Goal: Information Seeking & Learning: Learn about a topic

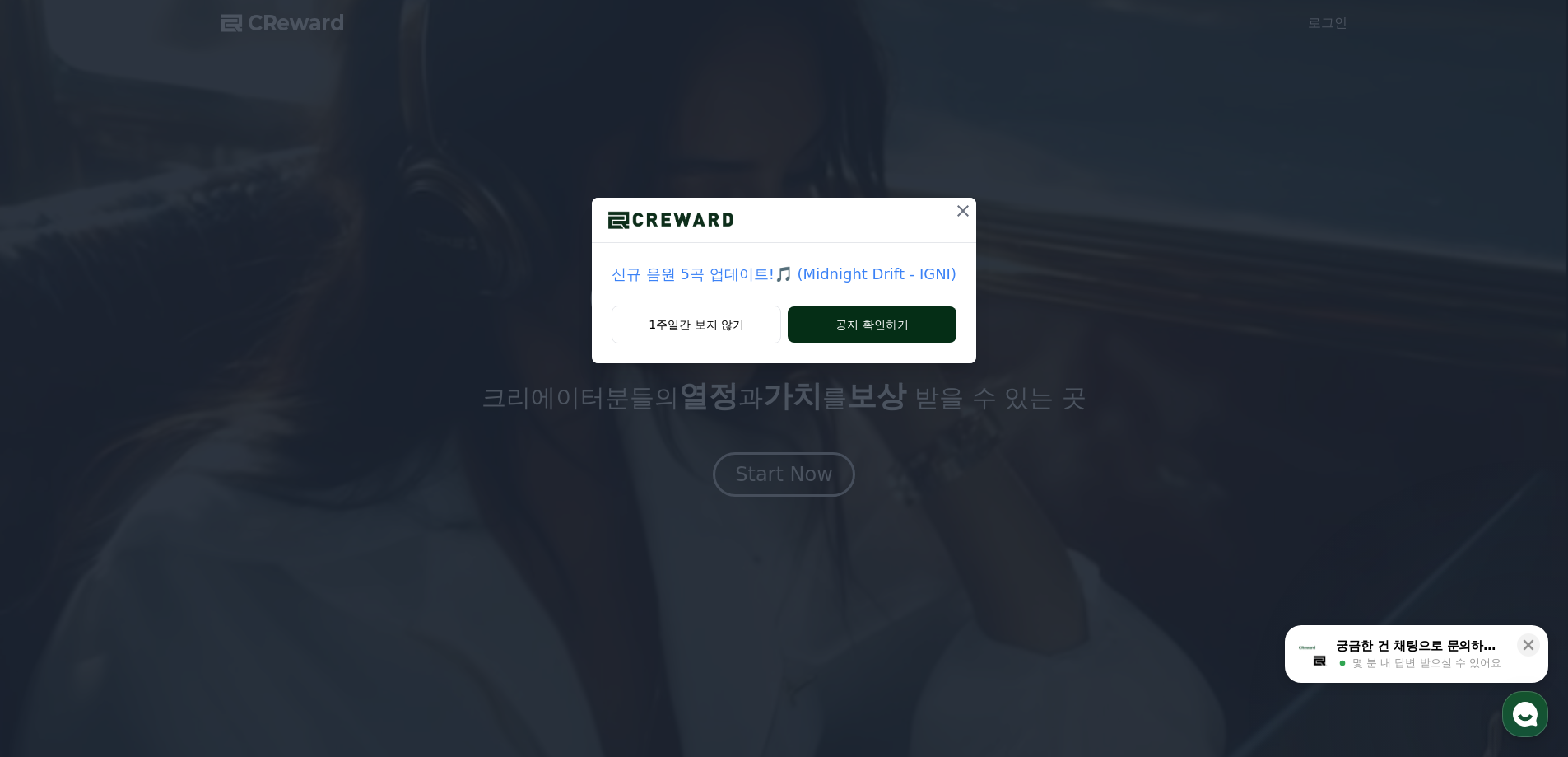
click at [872, 328] on button "공지 확인하기" at bounding box center [872, 324] width 168 height 37
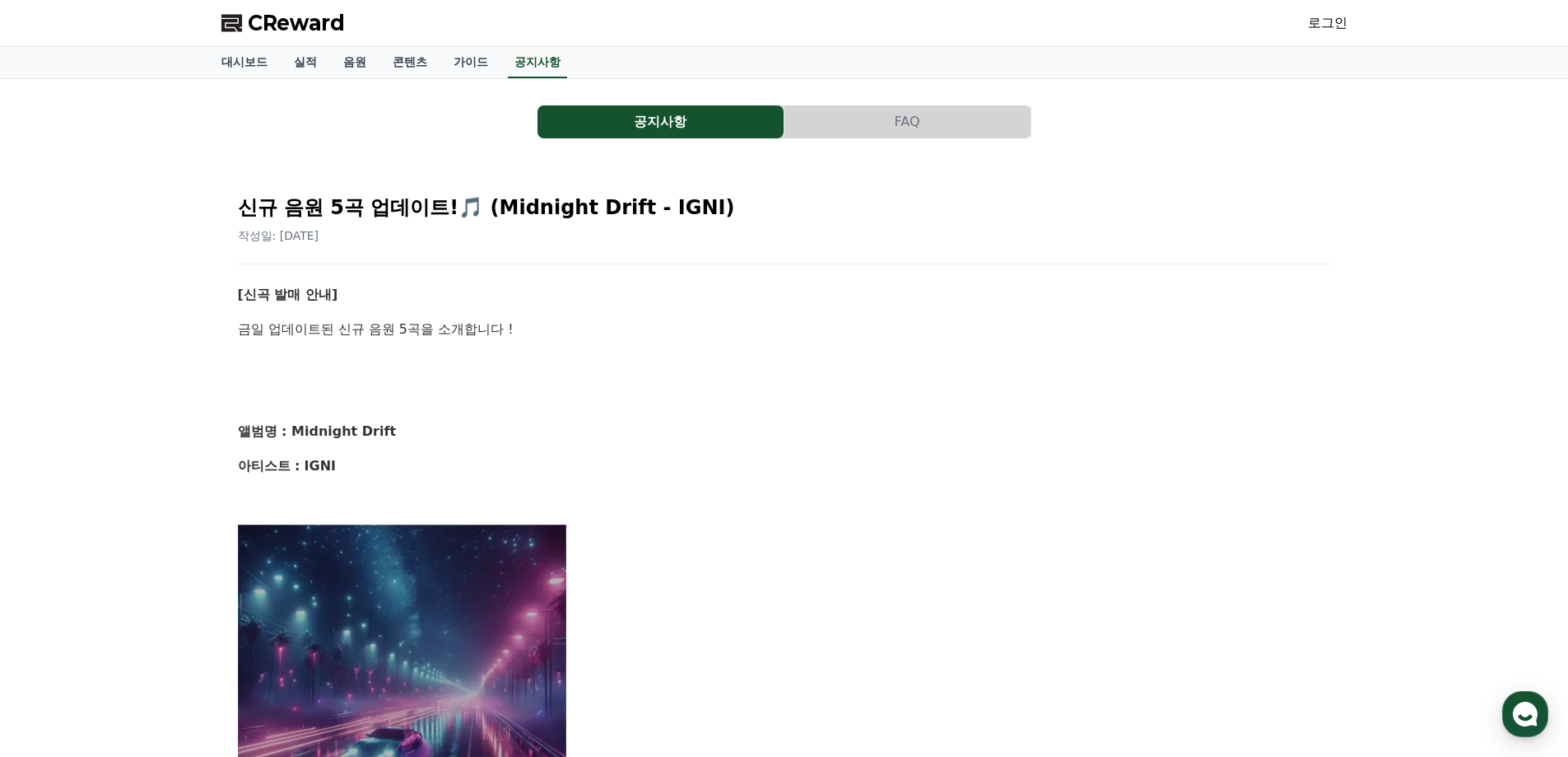
scroll to position [494, 0]
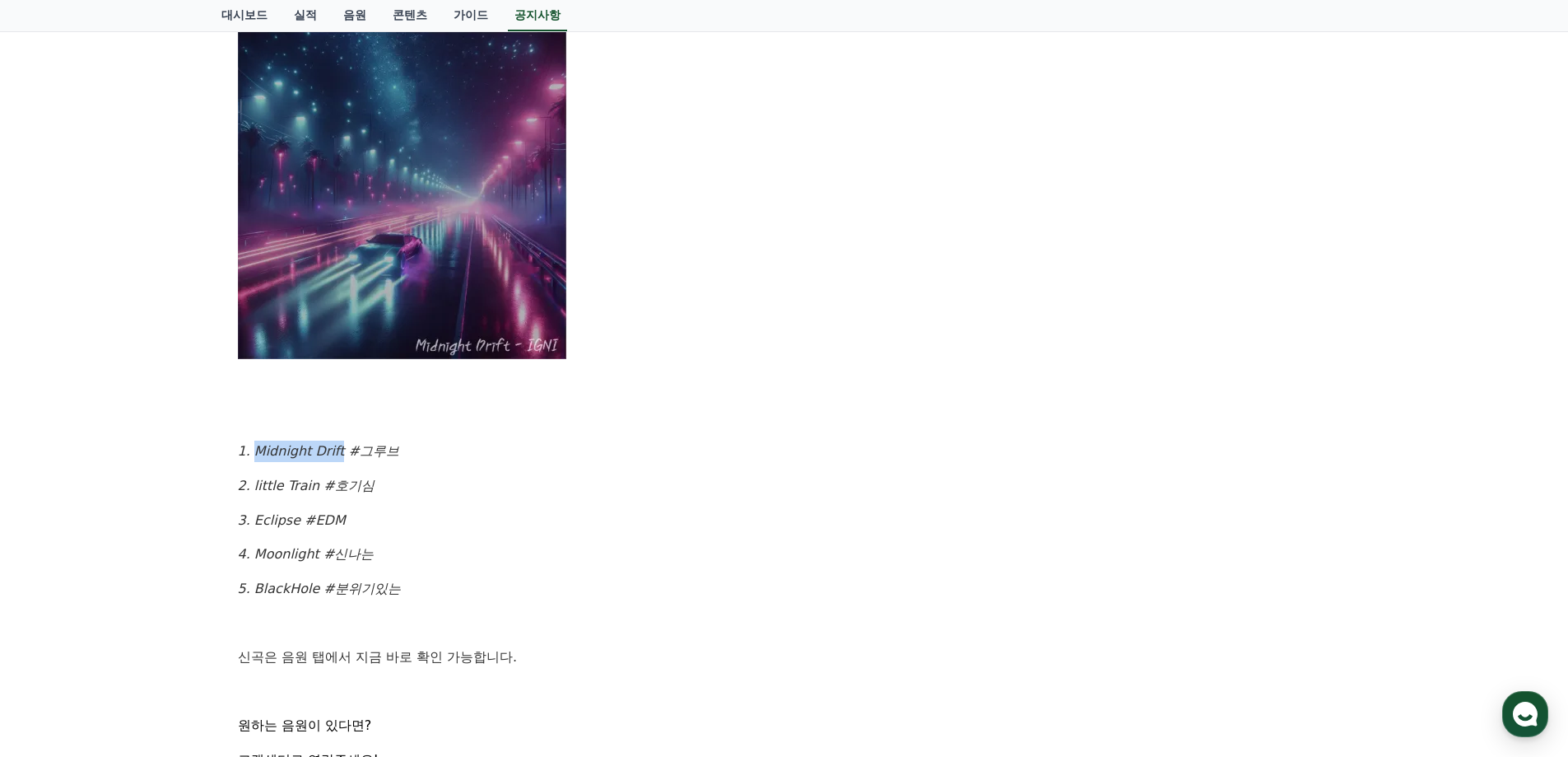
drag, startPoint x: 250, startPoint y: 452, endPoint x: 338, endPoint y: 457, distance: 88.1
click at [338, 457] on em "1. Midnight Drift #그루브" at bounding box center [319, 451] width 162 height 15
copy em "Midnight Drift"
click at [948, 362] on div "[신곡 발매 안내] 금일 업데이트된 신규 음원 5곡을 소개합니다 ! 앨범명 : Midnight Drift 아티스트 : IGNI 1. Midni…" at bounding box center [785, 365] width 1094 height 1151
